Goal: Task Accomplishment & Management: Use online tool/utility

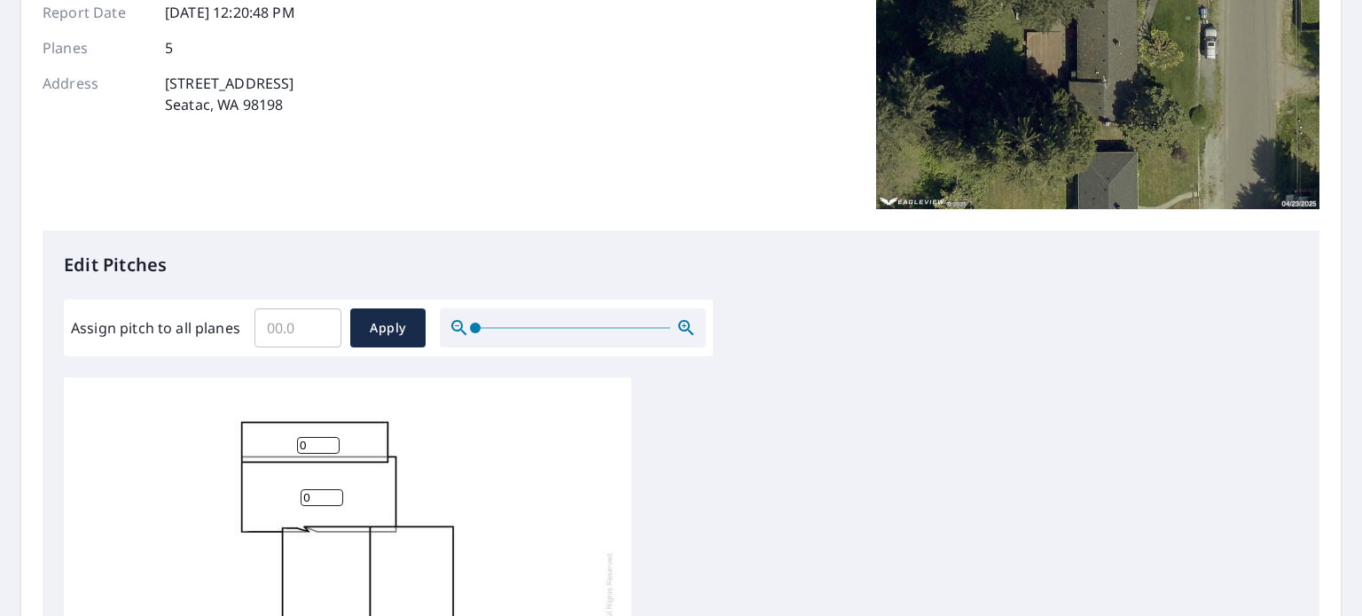
scroll to position [17, 0]
click at [300, 336] on input "Assign pitch to all planes" at bounding box center [298, 328] width 87 height 50
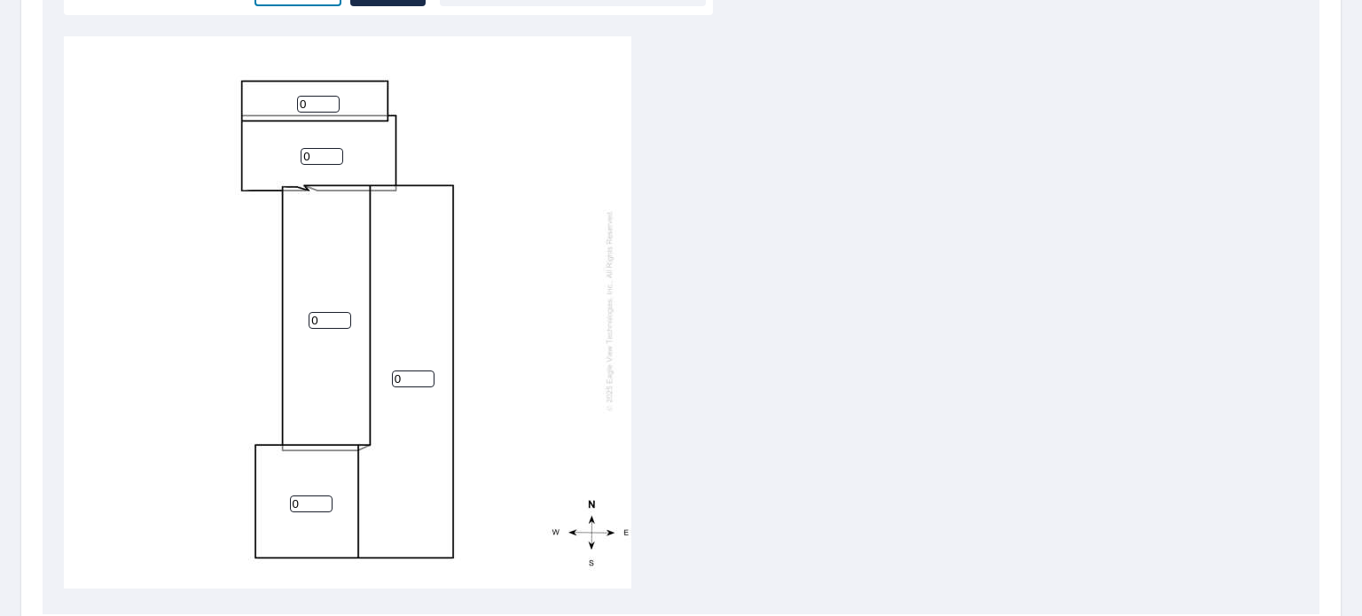
scroll to position [592, 0]
click at [409, 366] on input "0" at bounding box center [413, 374] width 43 height 17
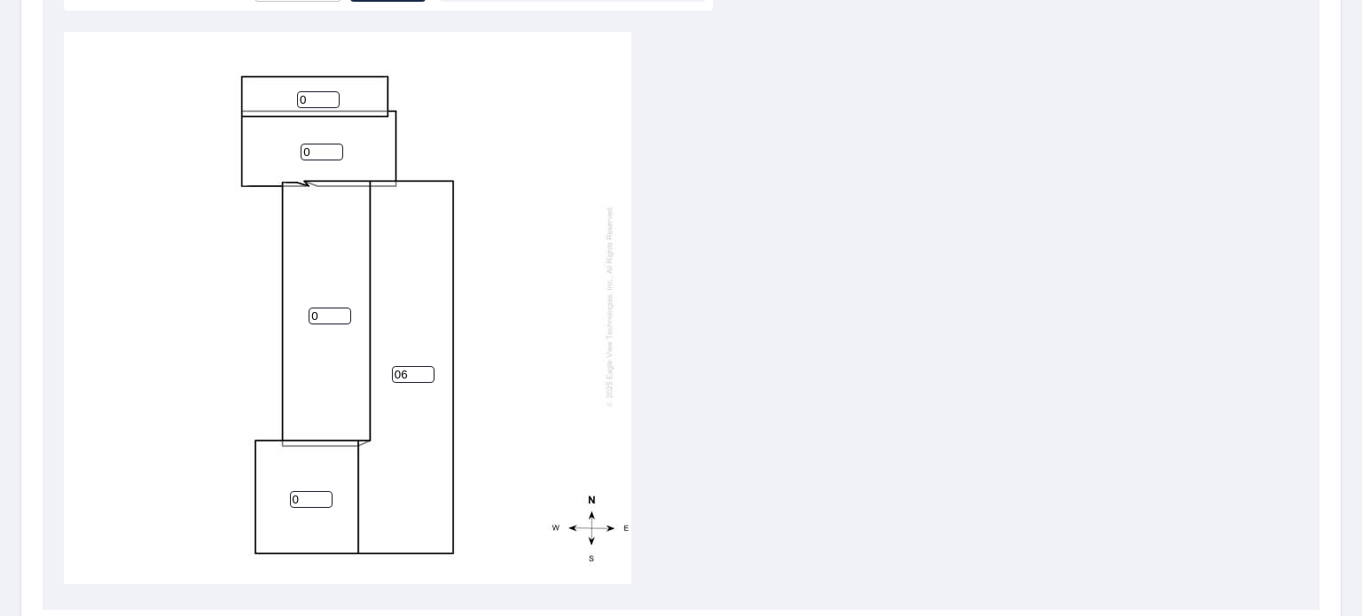
type input "0"
type input "6"
click at [330, 308] on input "0" at bounding box center [330, 316] width 43 height 17
type input "6"
click at [313, 491] on input "0" at bounding box center [311, 499] width 43 height 17
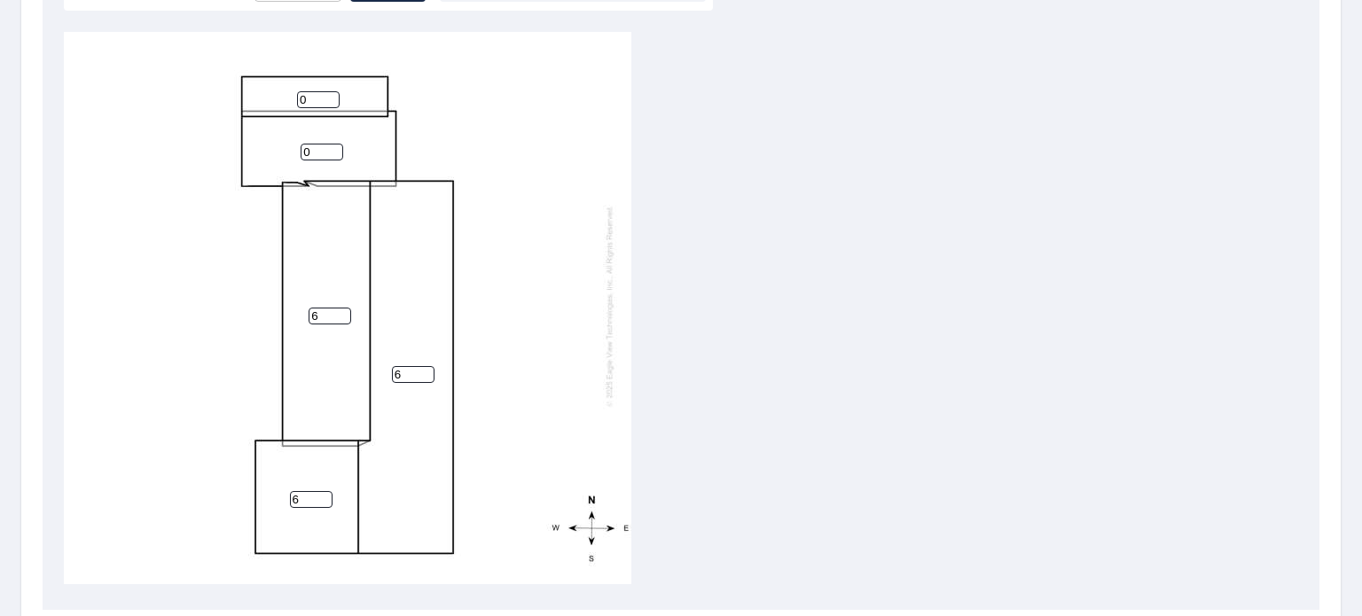
type input "6"
click at [326, 144] on input "0" at bounding box center [322, 152] width 43 height 17
type input "6"
click at [319, 91] on input "0" at bounding box center [318, 99] width 43 height 17
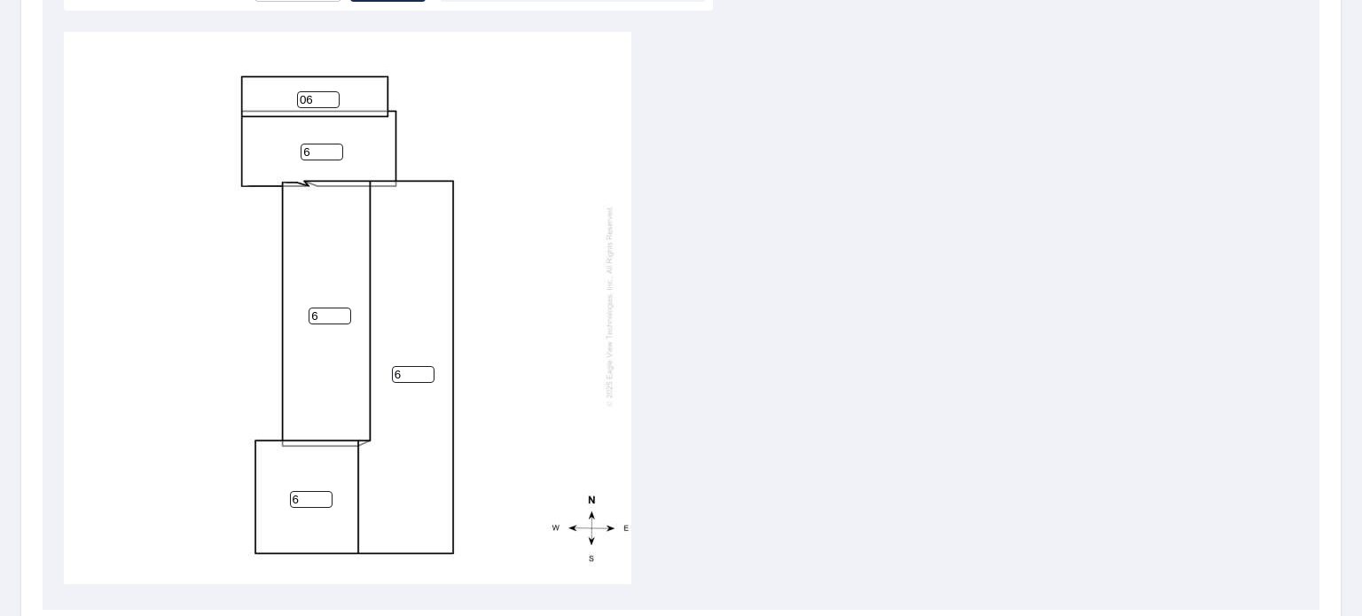
type input "0"
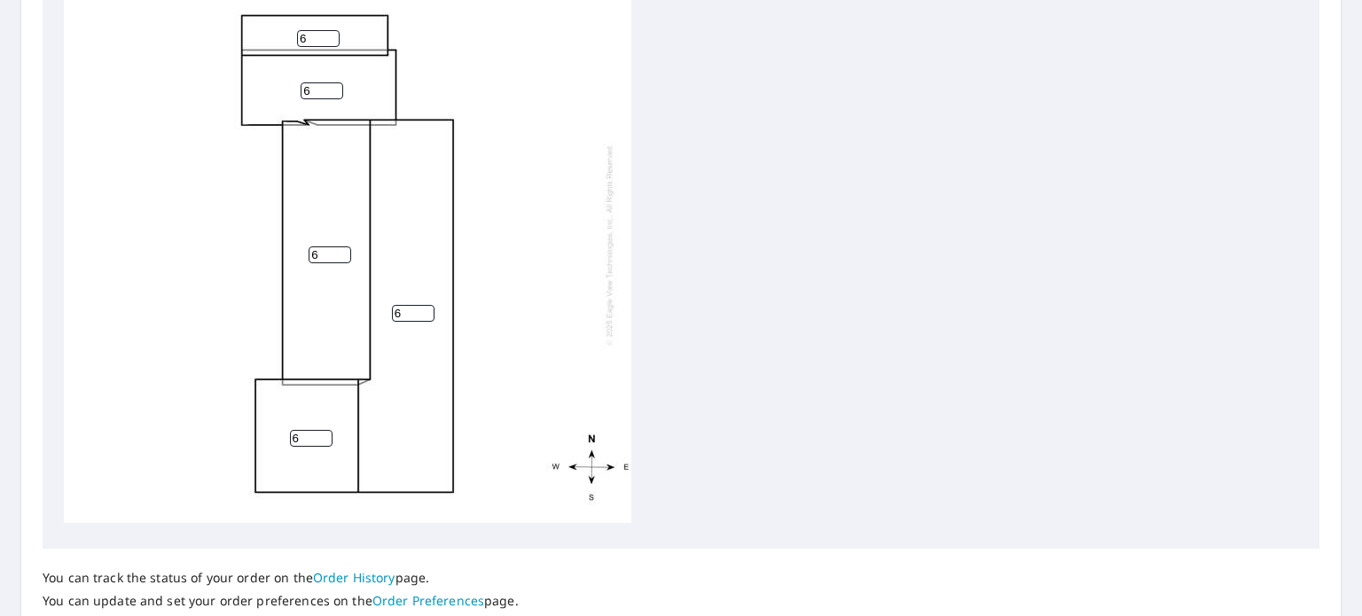
scroll to position [611, 0]
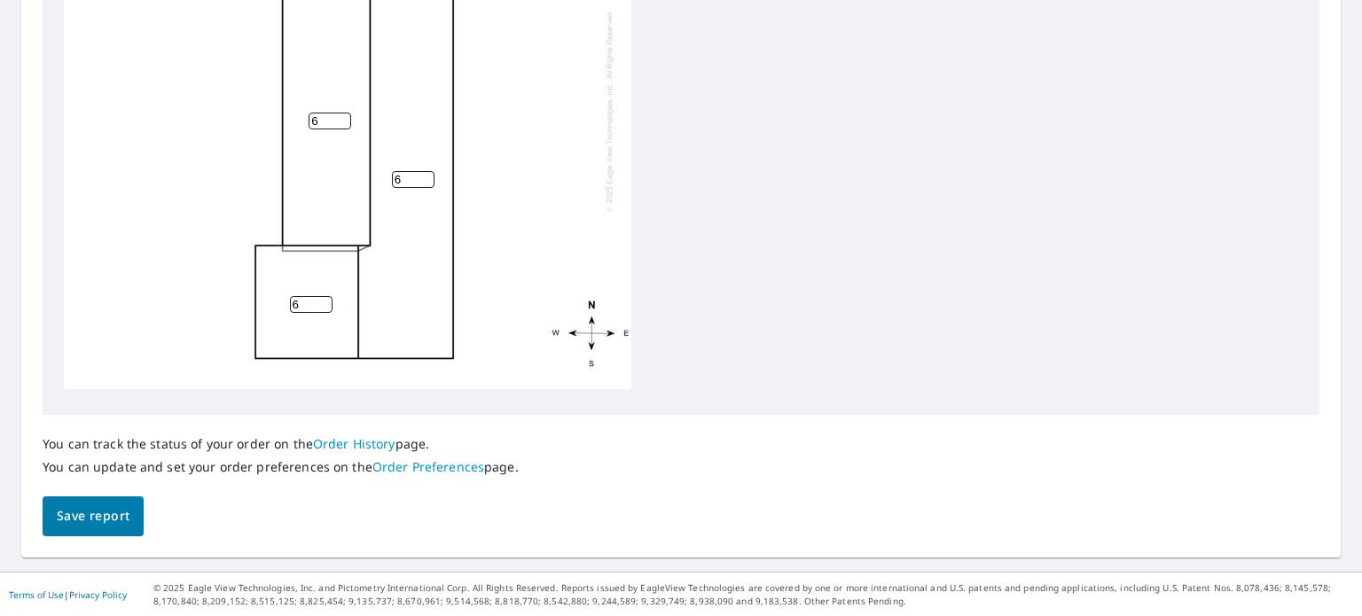
type input "6"
click at [113, 512] on span "Save report" at bounding box center [93, 516] width 73 height 22
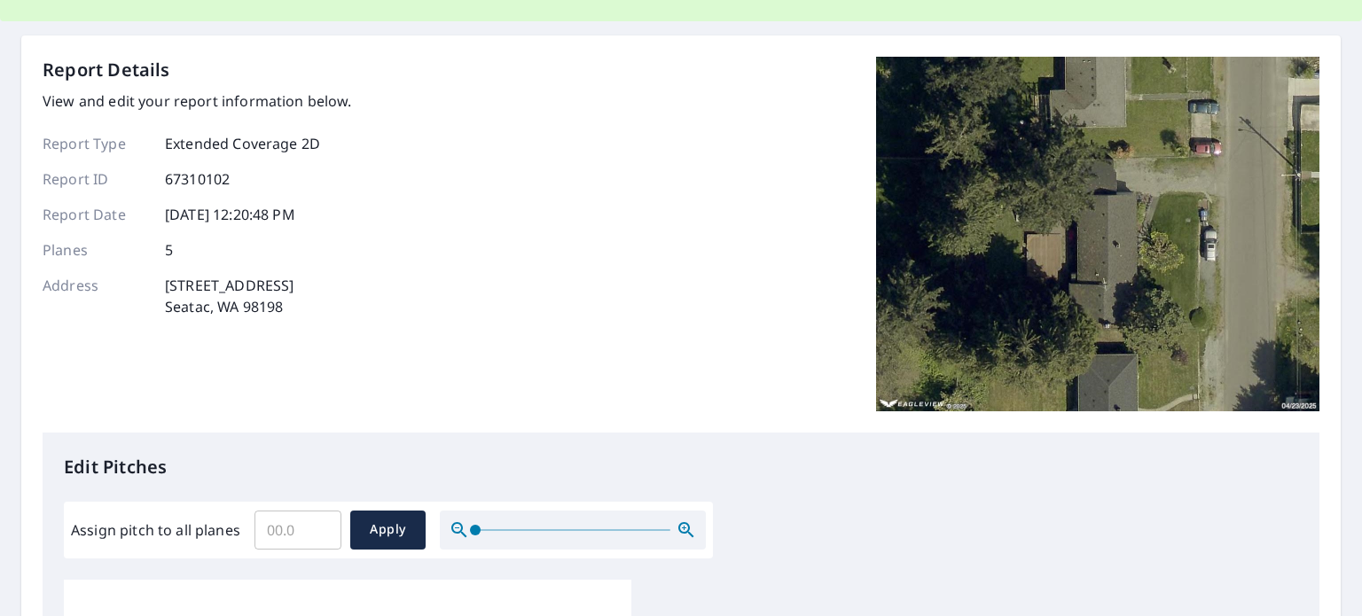
scroll to position [0, 0]
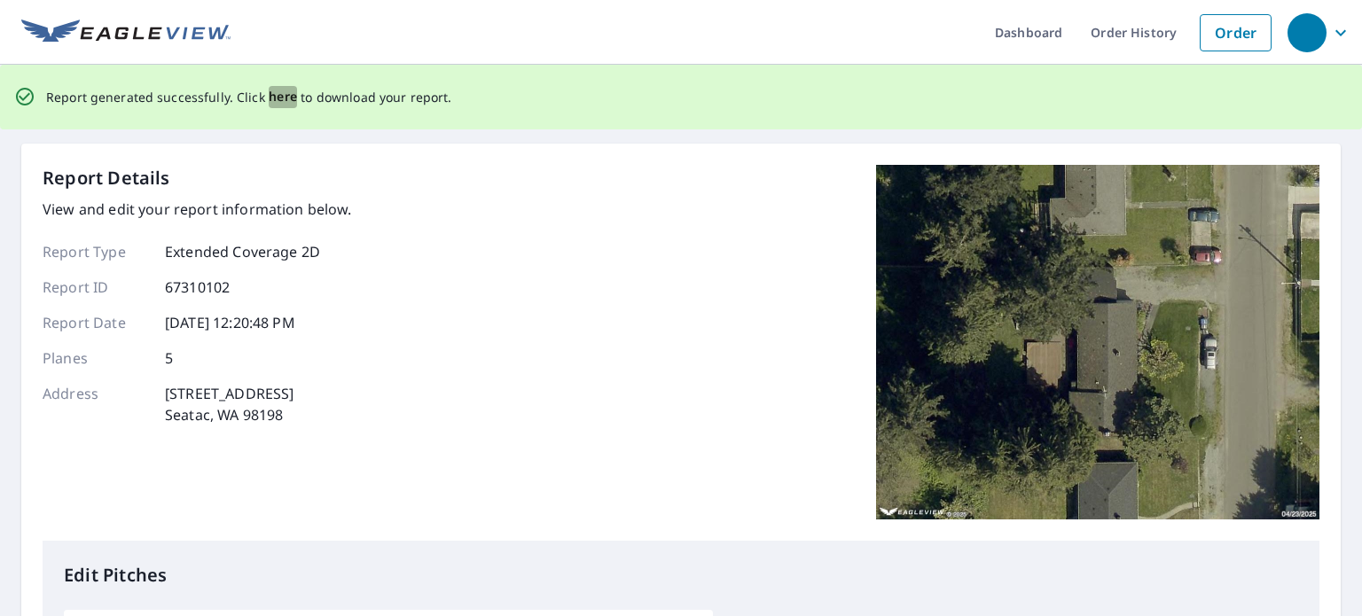
click at [273, 97] on span "here" at bounding box center [283, 97] width 29 height 22
